Goal: Information Seeking & Learning: Learn about a topic

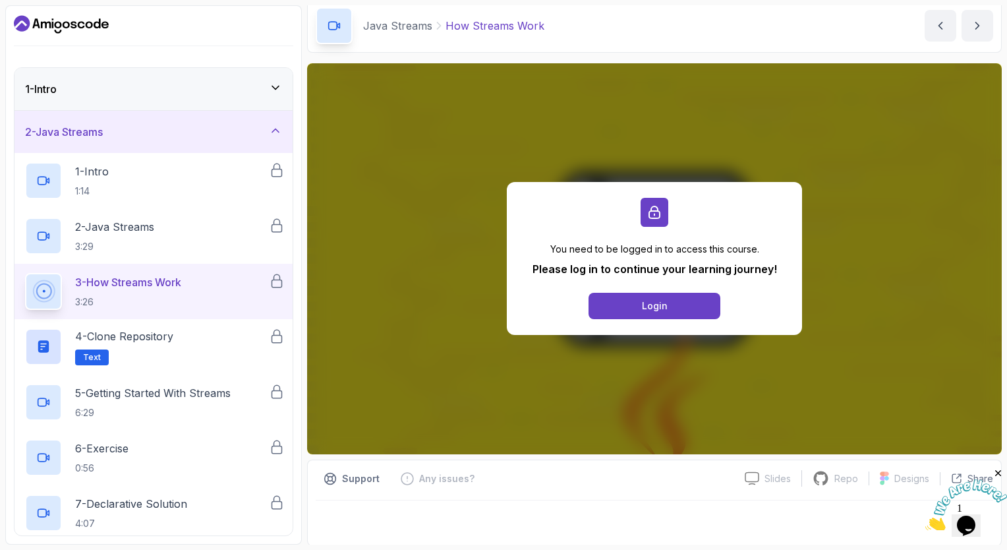
scroll to position [66, 0]
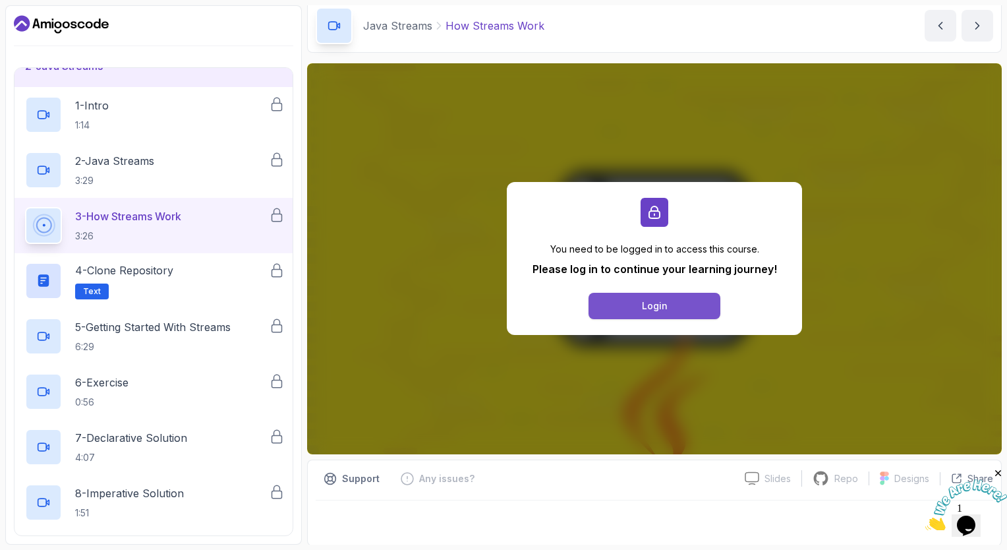
click at [654, 309] on div "Login" at bounding box center [655, 305] width 26 height 13
click at [651, 298] on button "Login" at bounding box center [655, 306] width 132 height 26
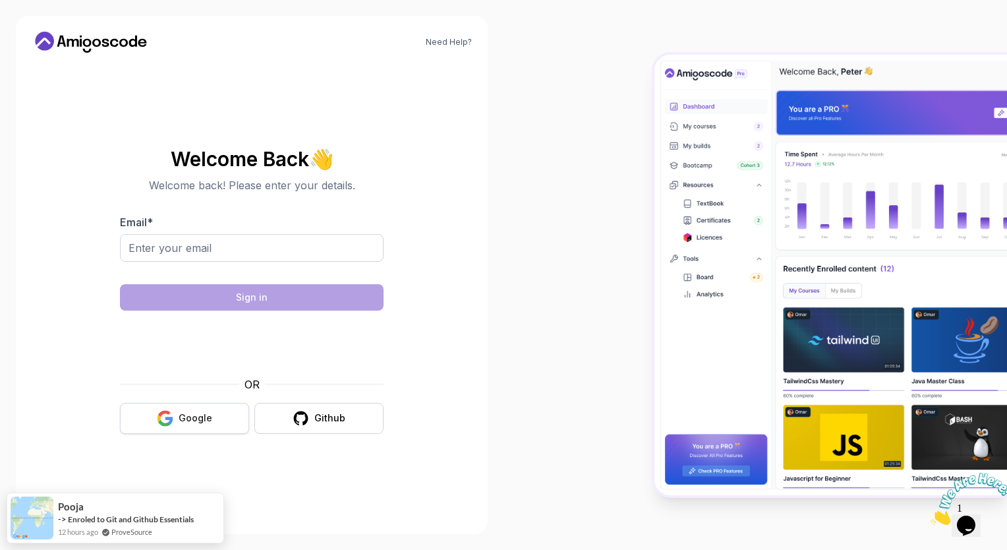
click at [183, 416] on div "Google" at bounding box center [196, 417] width 34 height 13
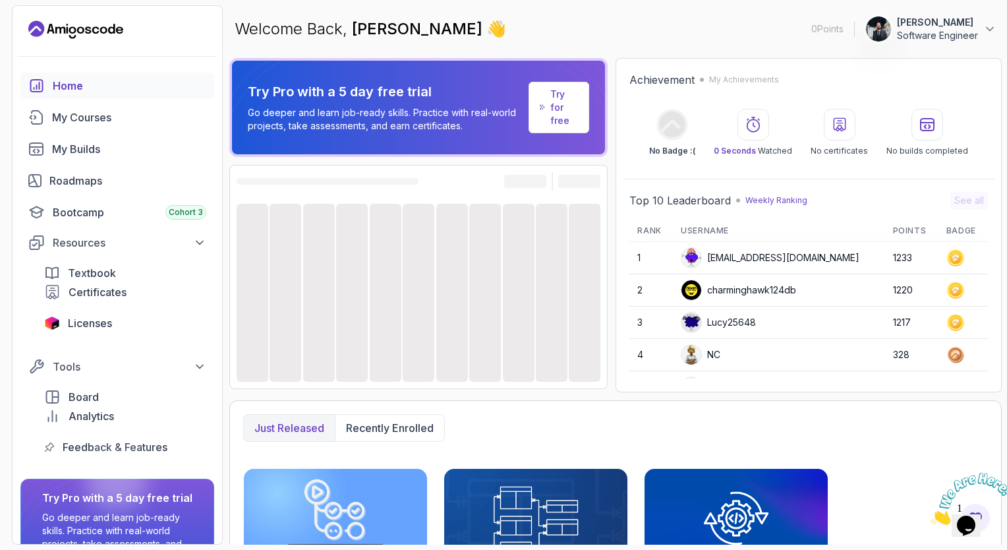
click at [931, 515] on icon "Close" at bounding box center [931, 520] width 0 height 11
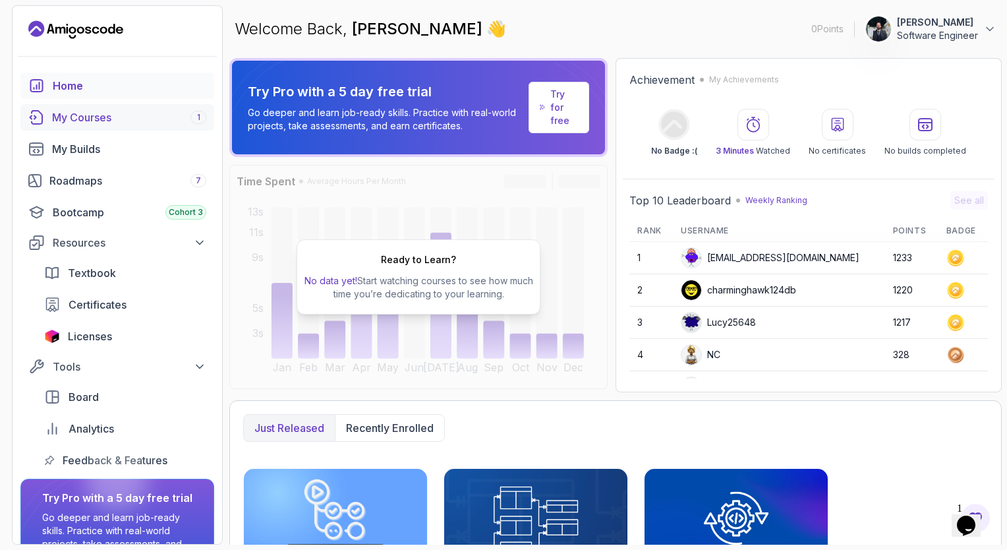
click at [146, 113] on div "My Courses 1" at bounding box center [129, 117] width 154 height 16
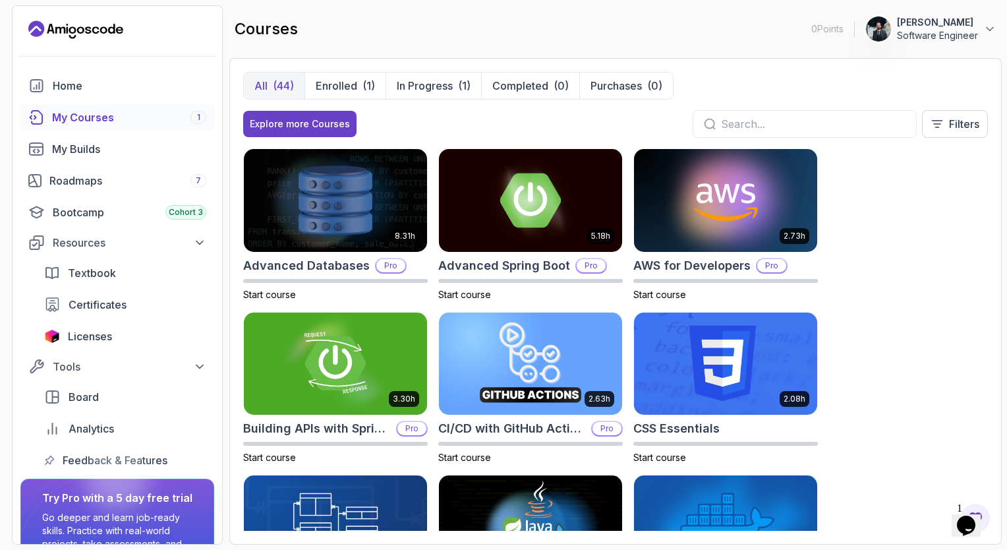
click at [958, 515] on div "Opens Chat This icon Opens the chat window." at bounding box center [966, 525] width 21 height 21
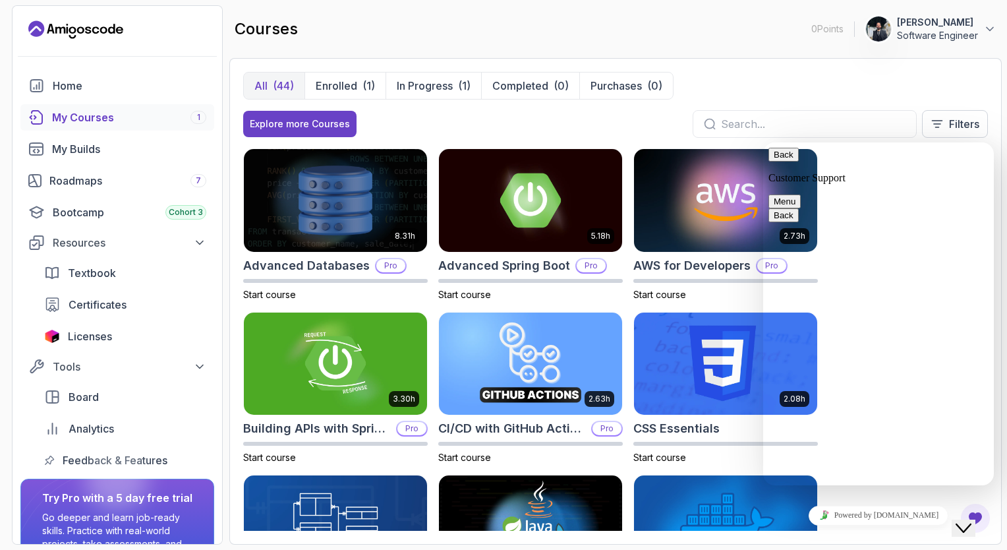
click at [801, 194] on button "Menu" at bounding box center [784, 201] width 32 height 14
click at [846, 116] on input "text" at bounding box center [813, 124] width 185 height 16
click at [793, 158] on button "Back" at bounding box center [783, 155] width 30 height 14
click at [661, 125] on div "Explore more Courses Filters" at bounding box center [615, 124] width 745 height 28
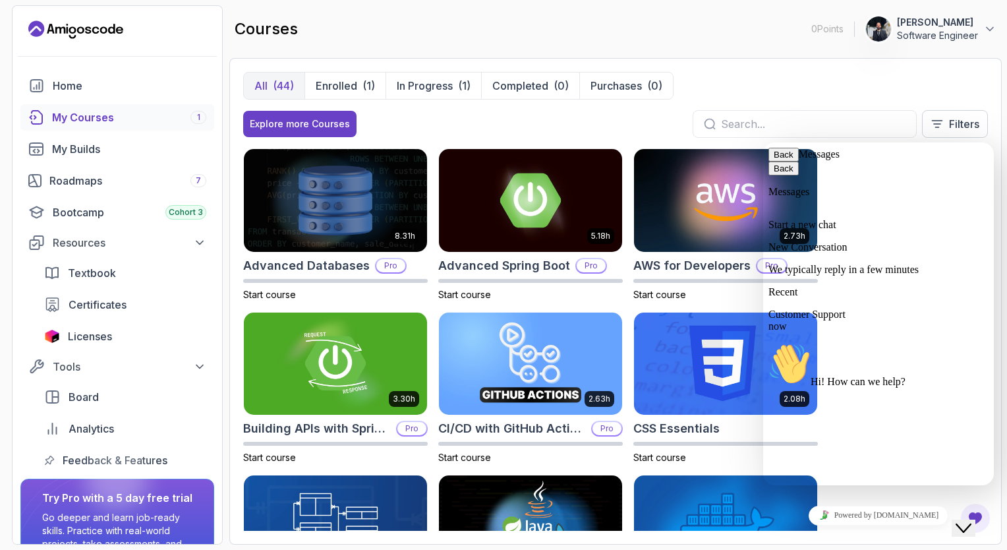
click at [957, 502] on div "Close Chat This icon closes the chat window." at bounding box center [973, 502] width 32 height 0
click at [960, 519] on button "Close Chat This icon closes the chat window." at bounding box center [964, 527] width 24 height 17
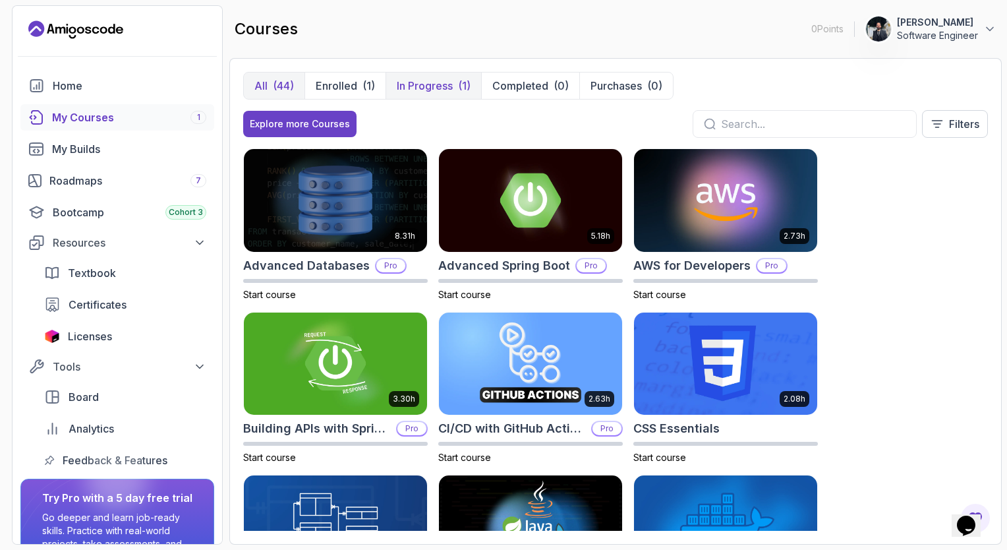
click at [418, 82] on p "In Progress" at bounding box center [425, 86] width 56 height 16
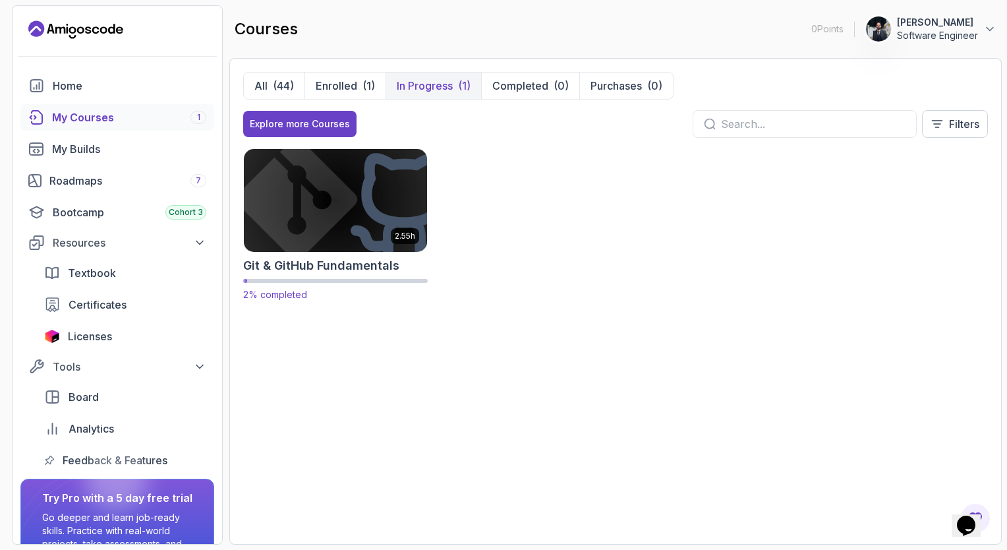
click at [287, 291] on span "2% completed" at bounding box center [275, 294] width 64 height 11
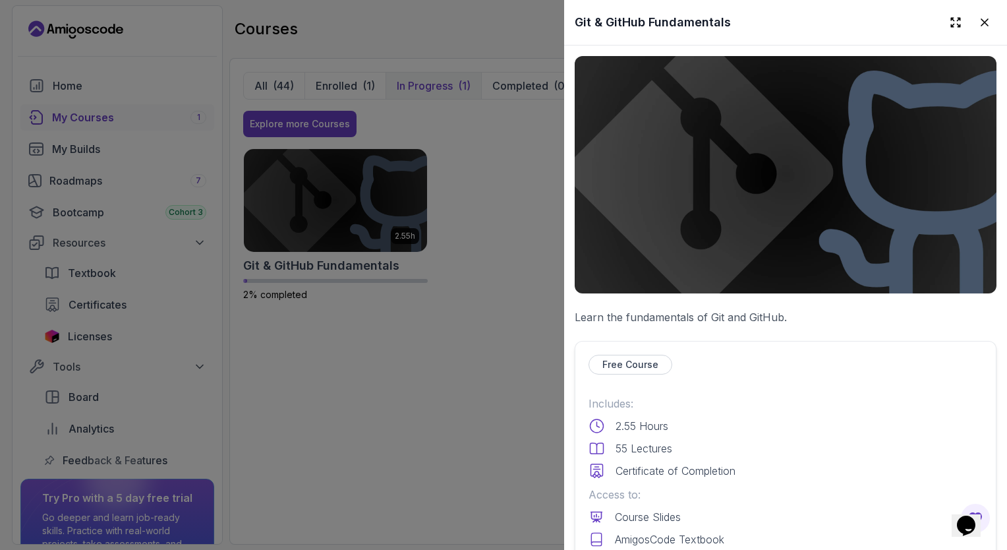
click at [482, 226] on div at bounding box center [503, 275] width 1007 height 550
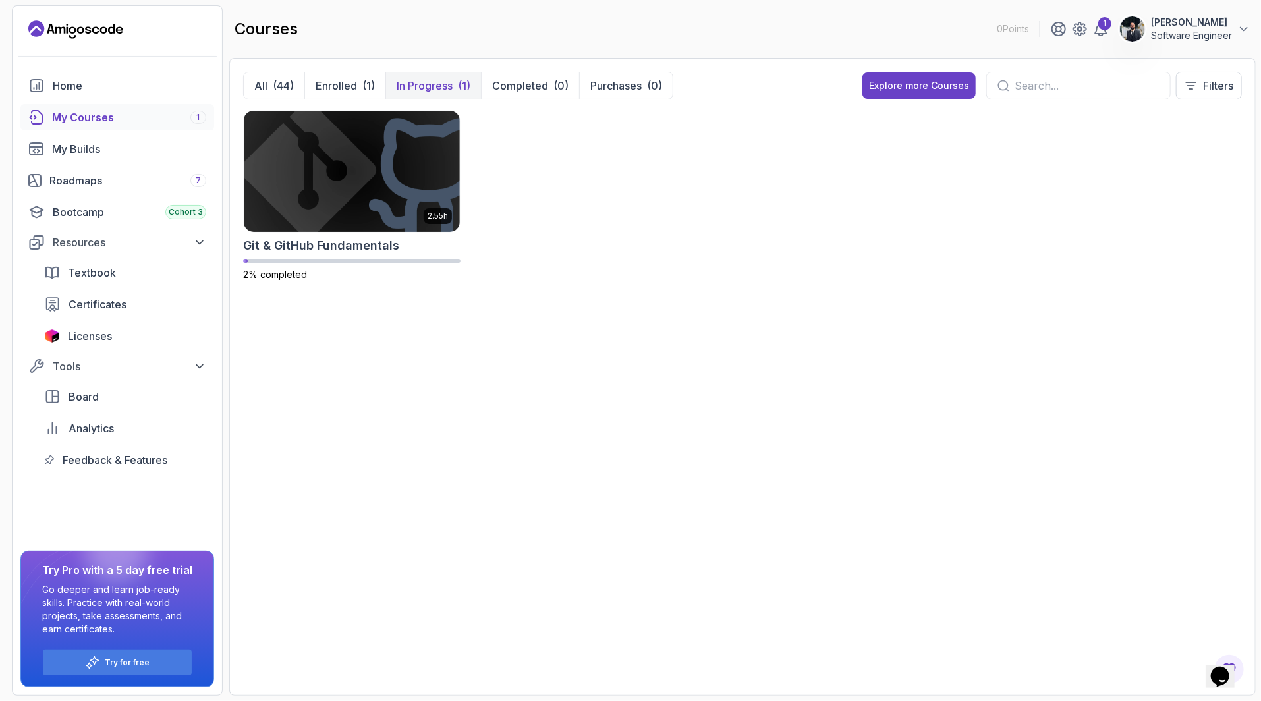
click at [506, 244] on div "2.55h Git & GitHub Fundamentals 2% completed" at bounding box center [742, 203] width 999 height 187
